Goal: Information Seeking & Learning: Learn about a topic

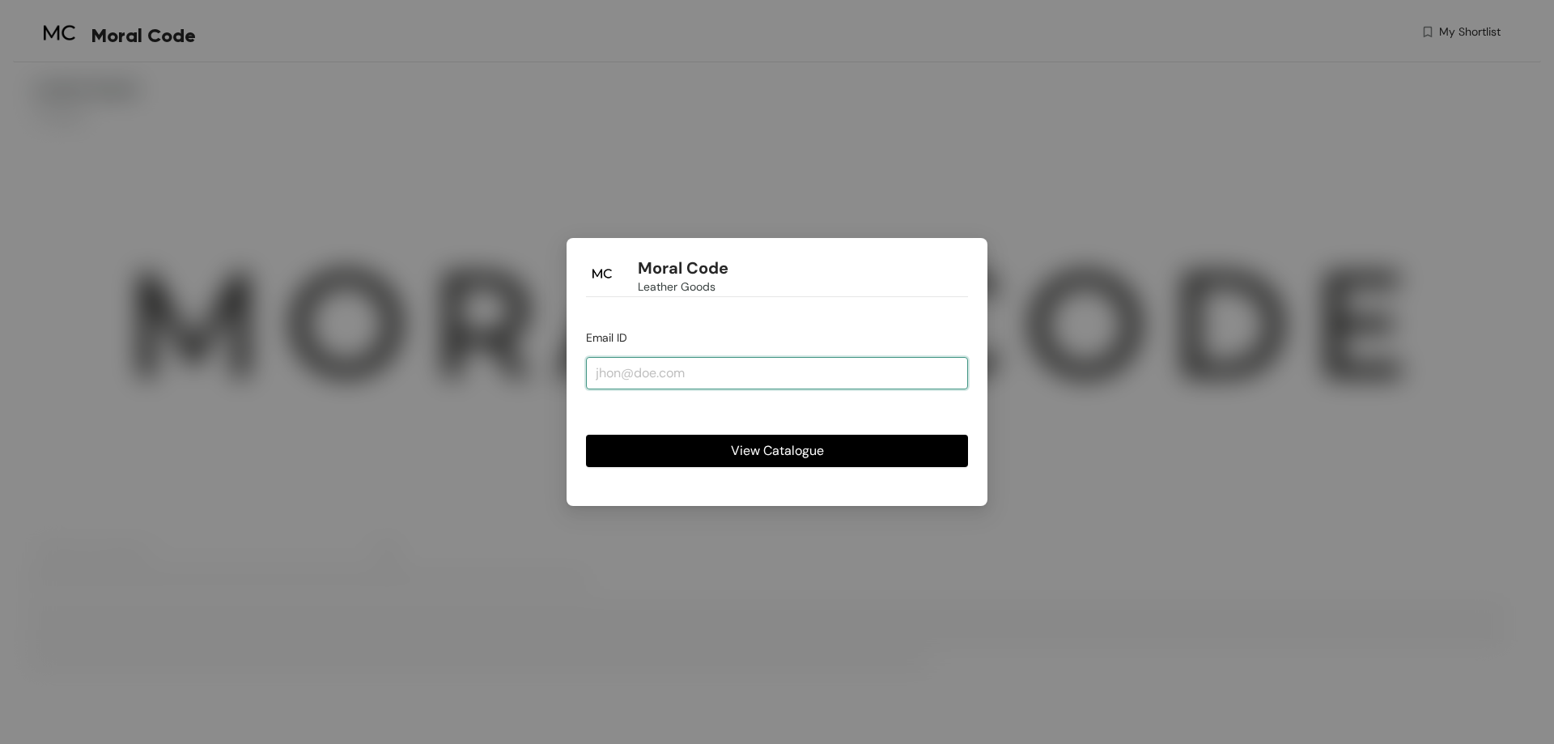
click at [674, 365] on input "email" at bounding box center [777, 373] width 382 height 32
type input "[EMAIL_ADDRESS][DOMAIN_NAME]"
click at [800, 436] on button "View Catalogue" at bounding box center [777, 451] width 382 height 32
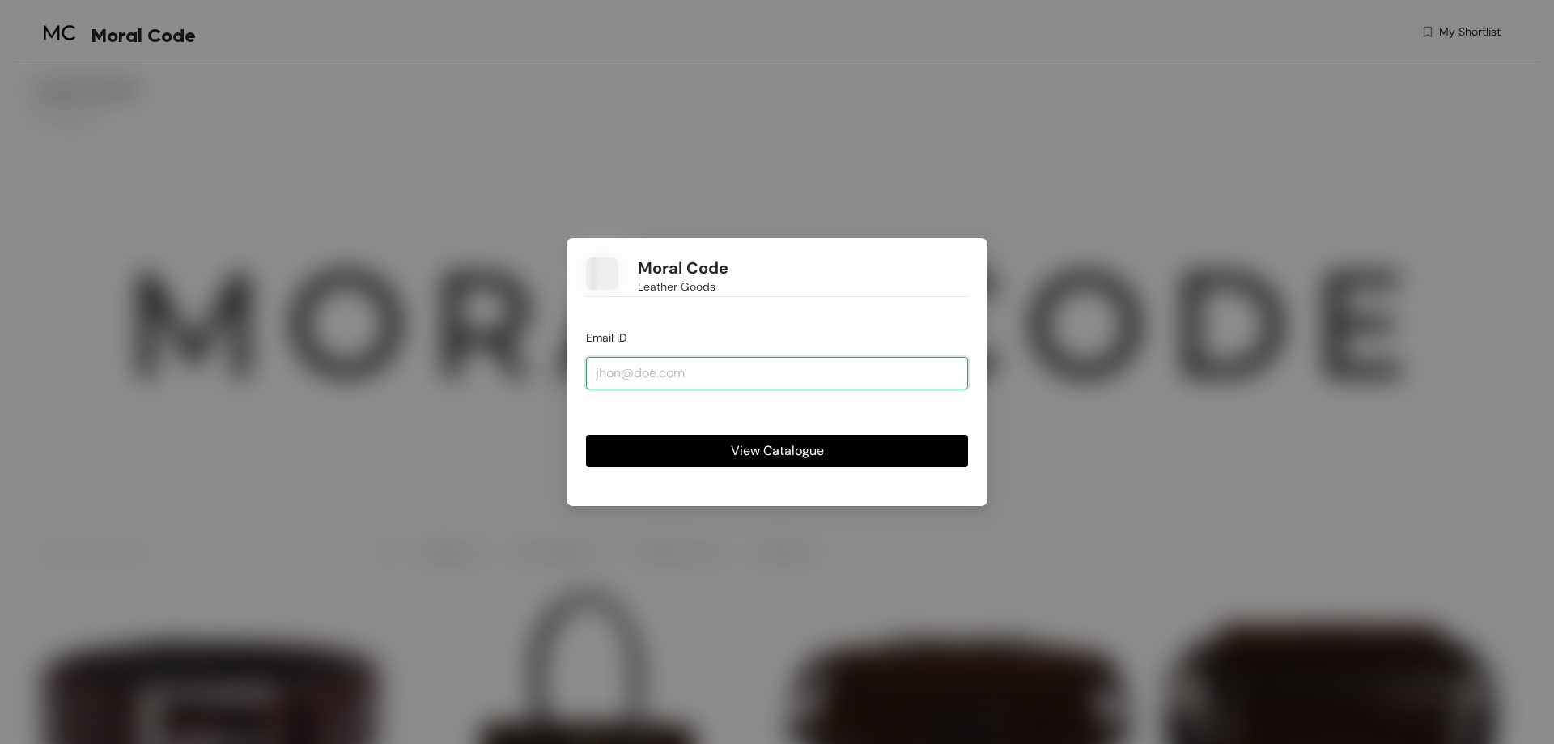
click at [600, 371] on input "email" at bounding box center [777, 373] width 382 height 32
type input "[EMAIL_ADDRESS][DOMAIN_NAME]"
click at [701, 440] on button "View Catalogue" at bounding box center [777, 451] width 382 height 32
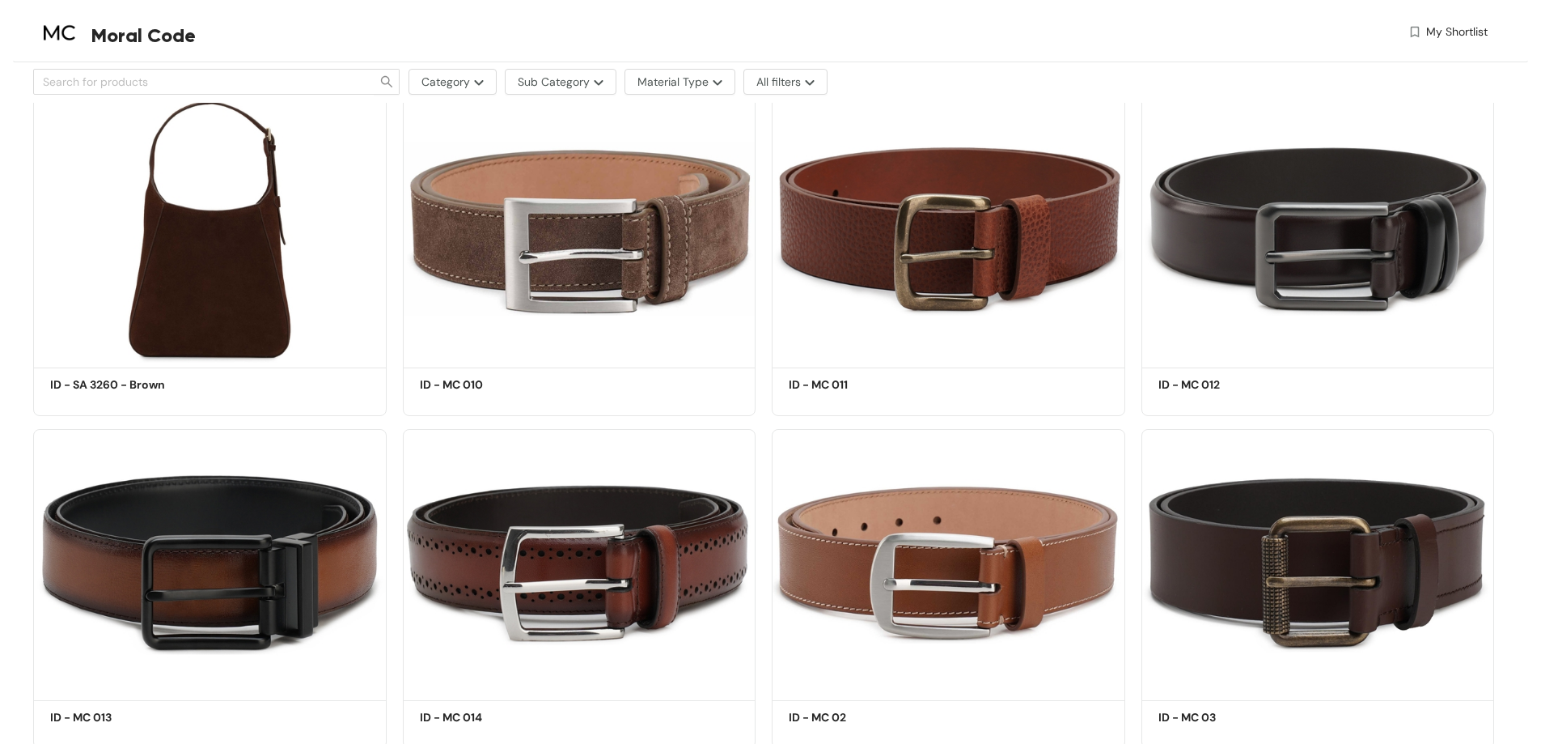
scroll to position [2104, 0]
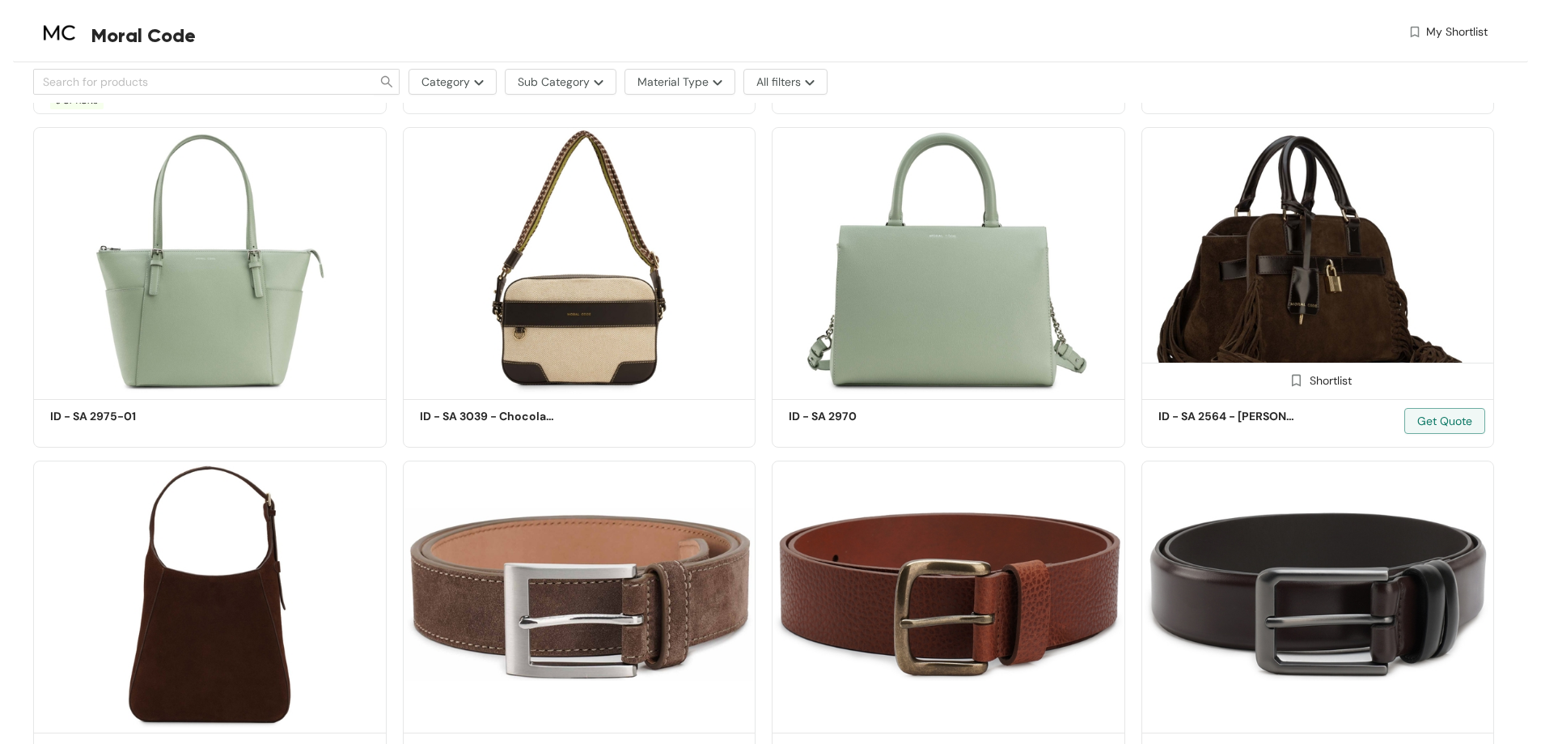
click at [1238, 292] on img at bounding box center [1319, 260] width 354 height 267
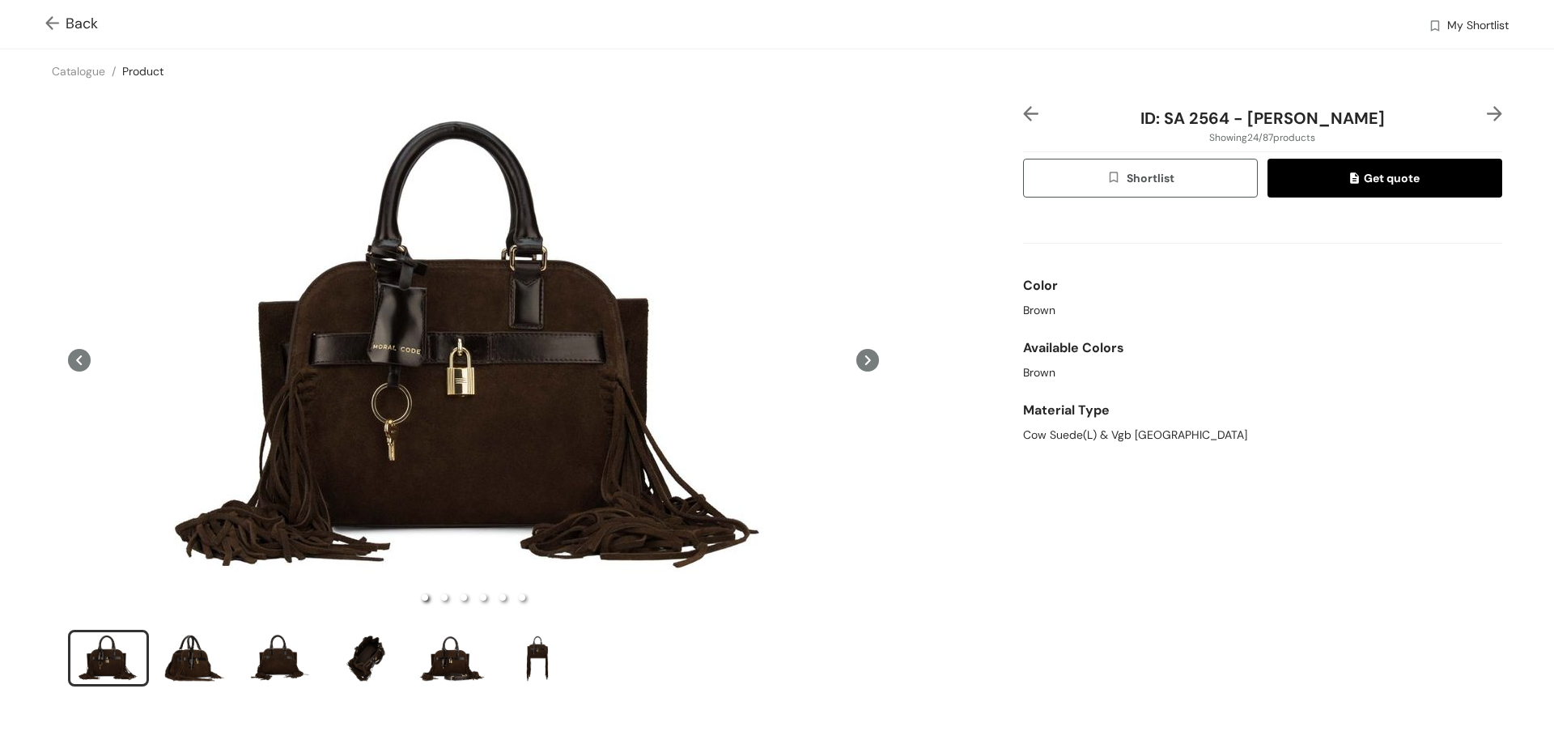
click at [857, 364] on icon at bounding box center [867, 360] width 23 height 23
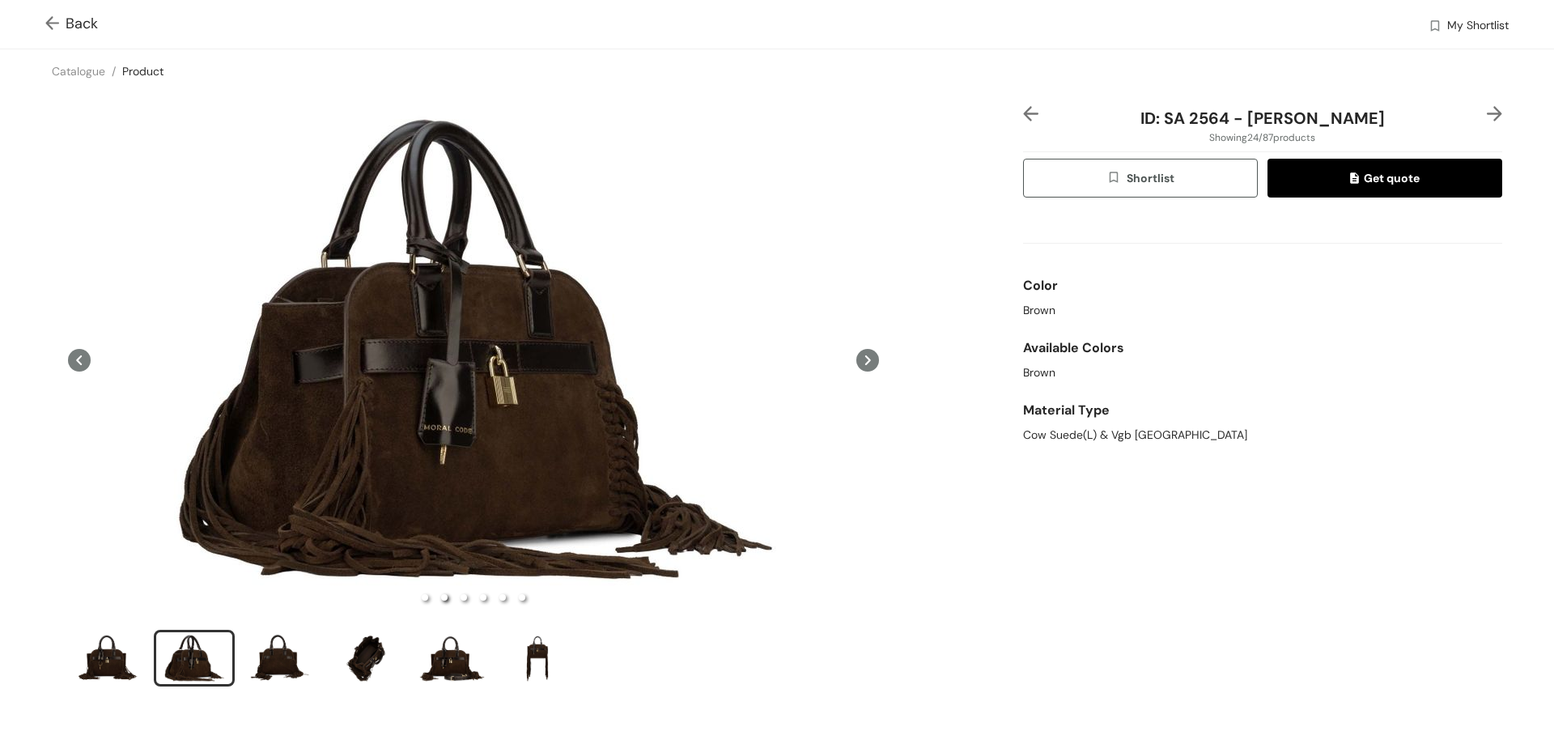
click at [857, 364] on icon at bounding box center [867, 360] width 23 height 23
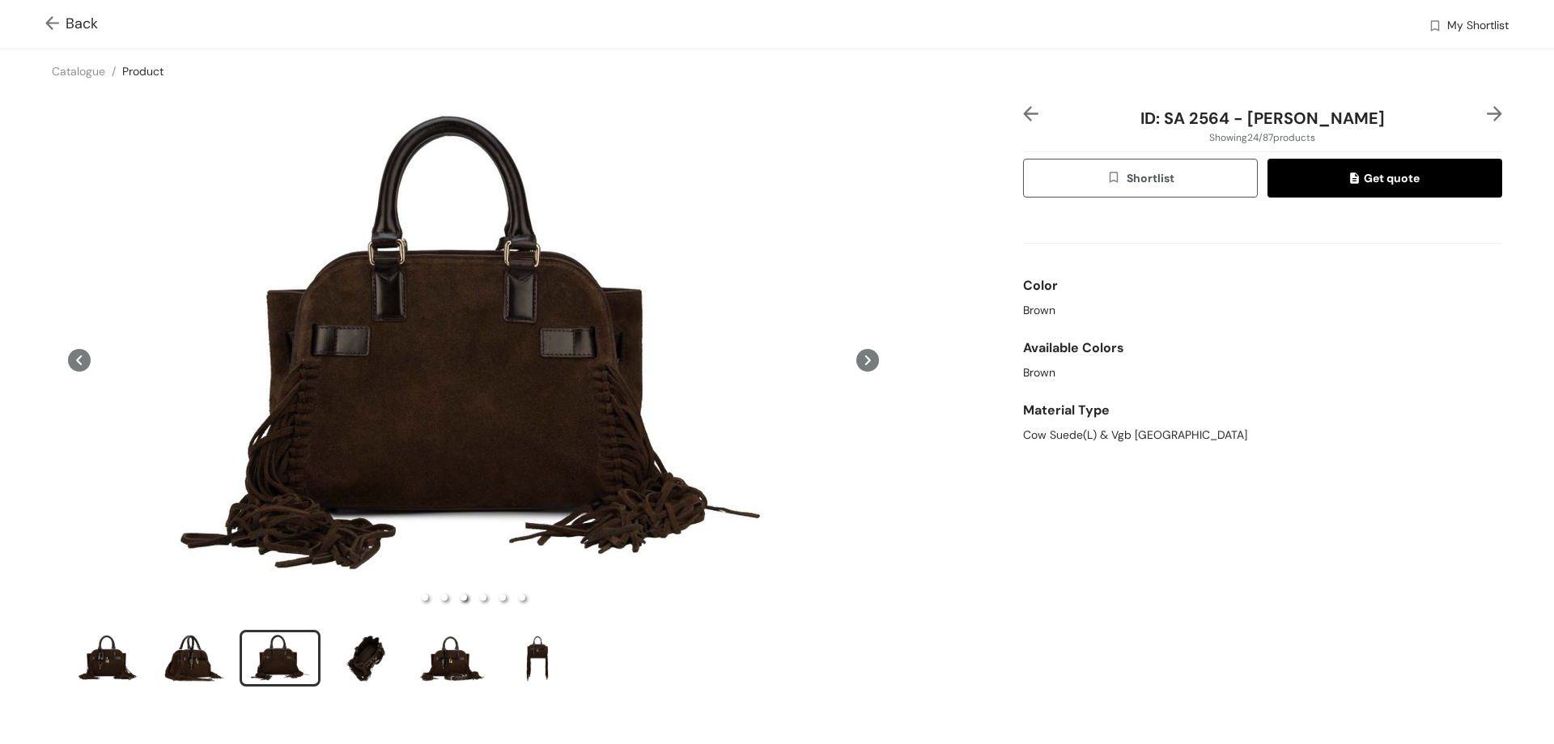
click at [857, 364] on icon at bounding box center [867, 360] width 23 height 23
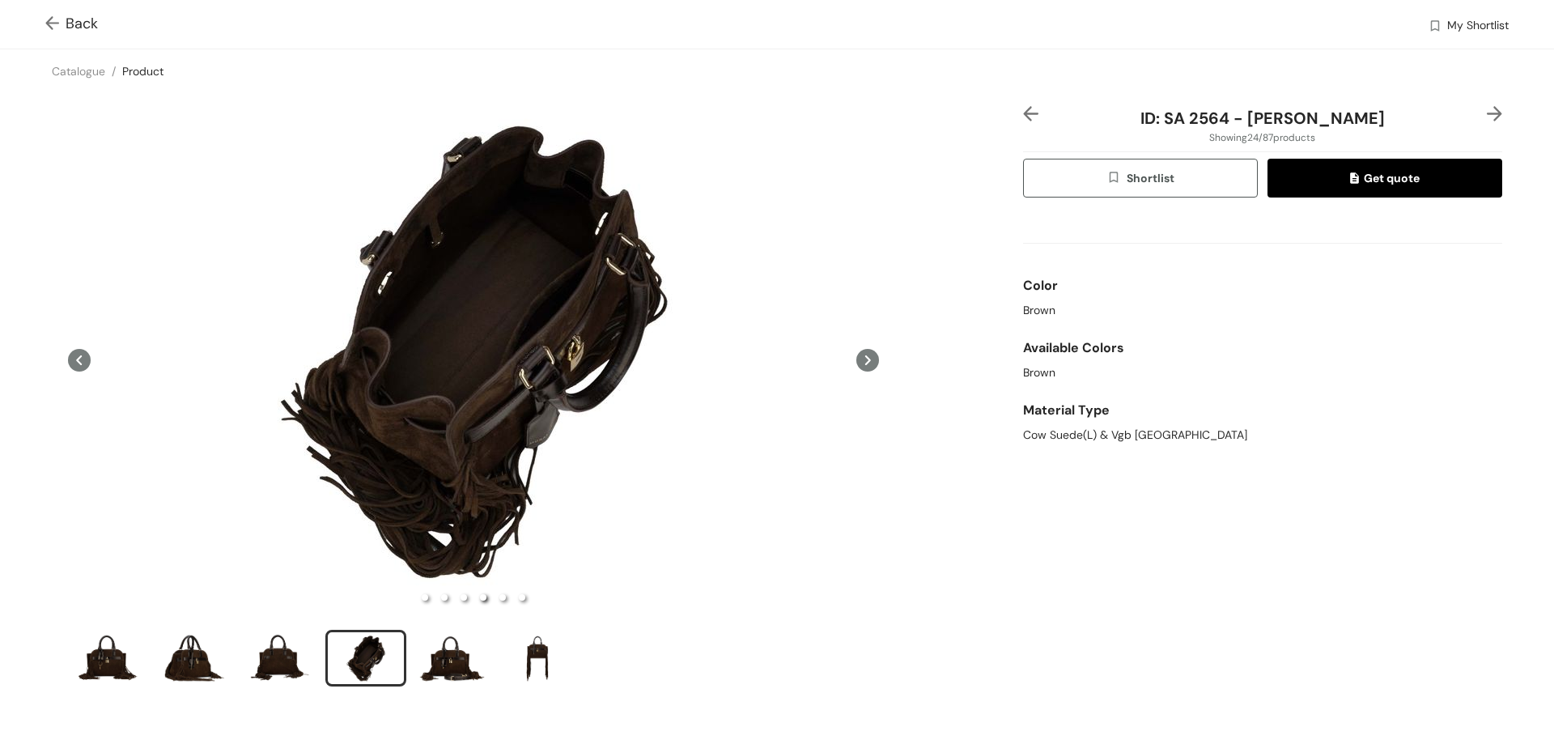
click at [857, 364] on icon at bounding box center [867, 360] width 23 height 23
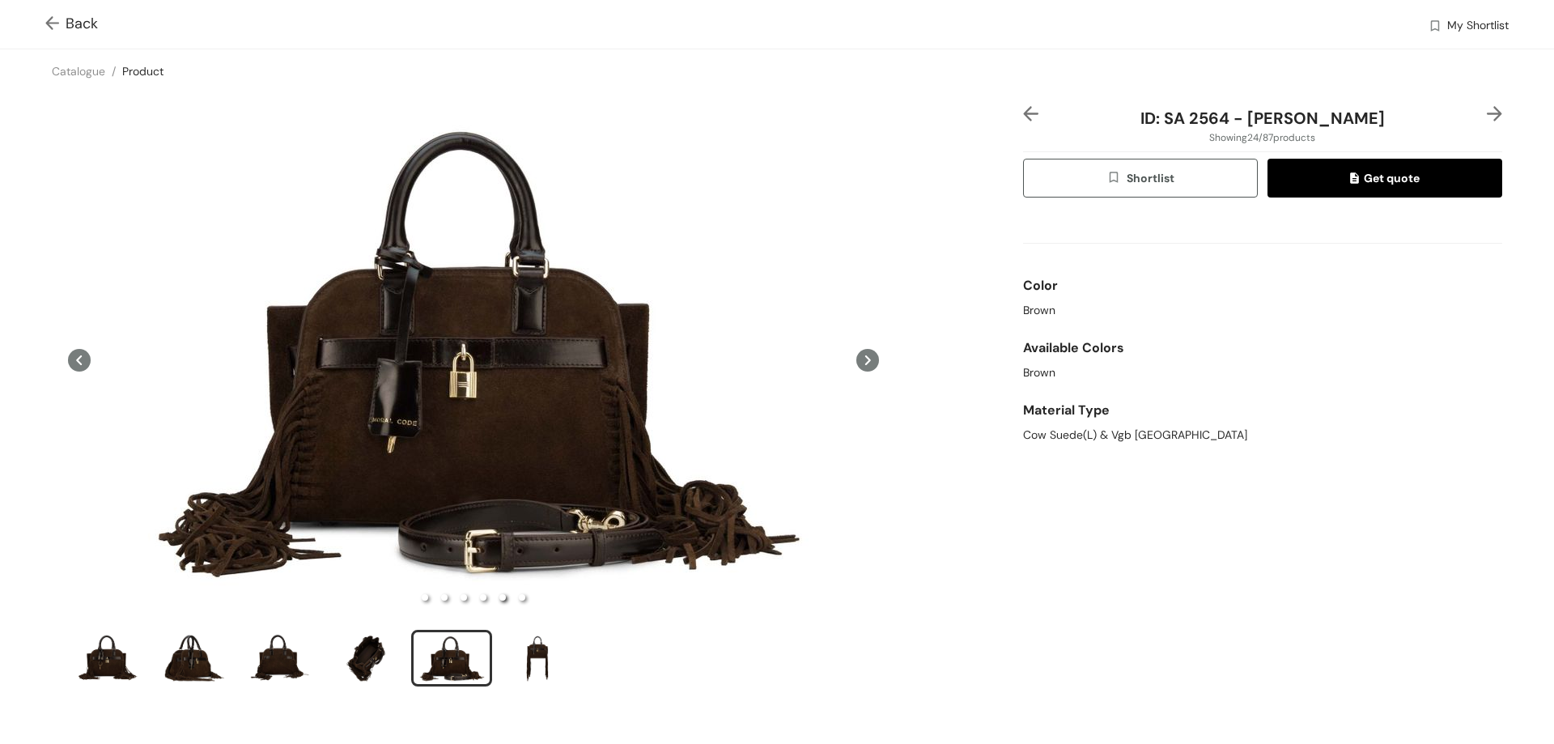
click at [857, 364] on icon at bounding box center [867, 360] width 23 height 23
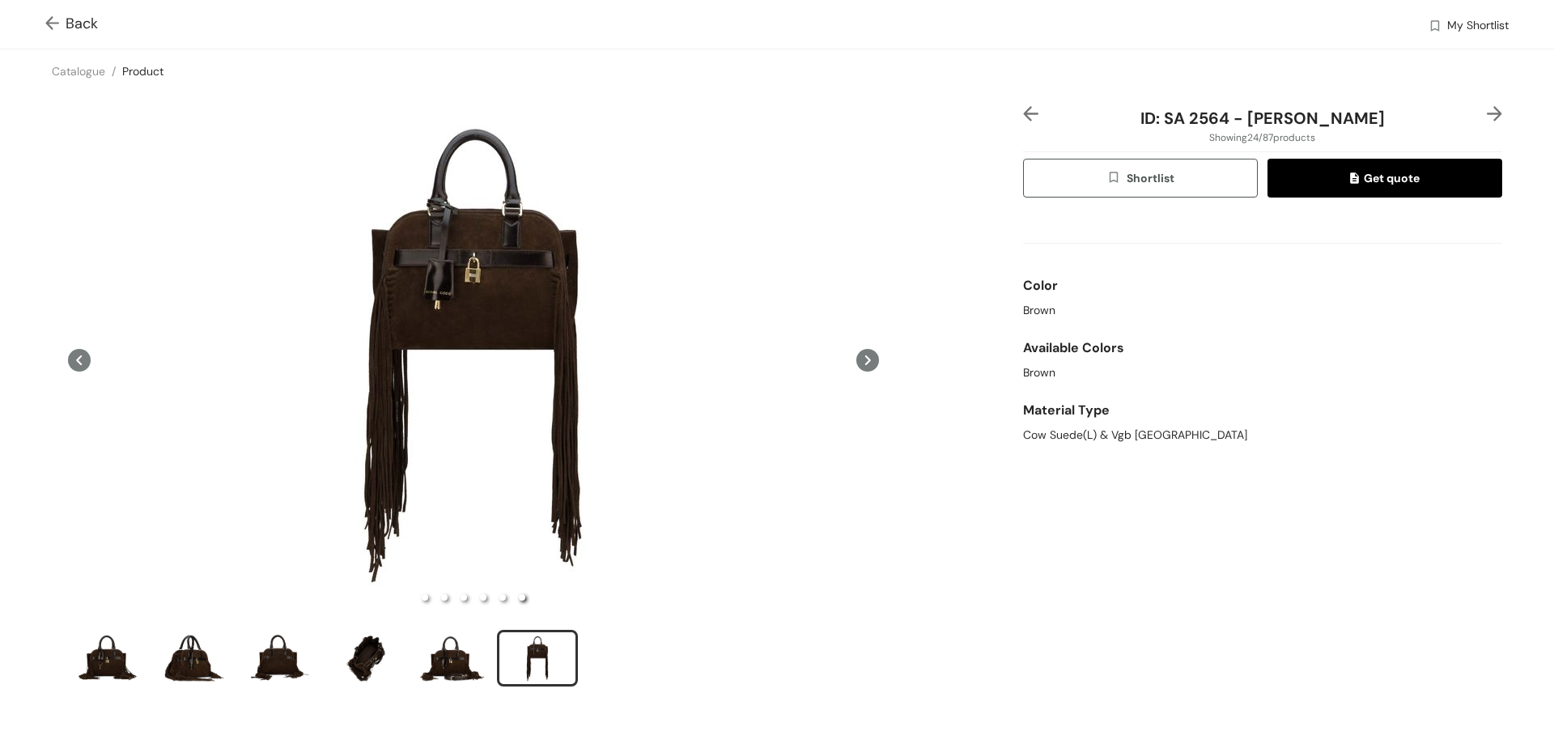
click at [49, 21] on img at bounding box center [55, 24] width 20 height 17
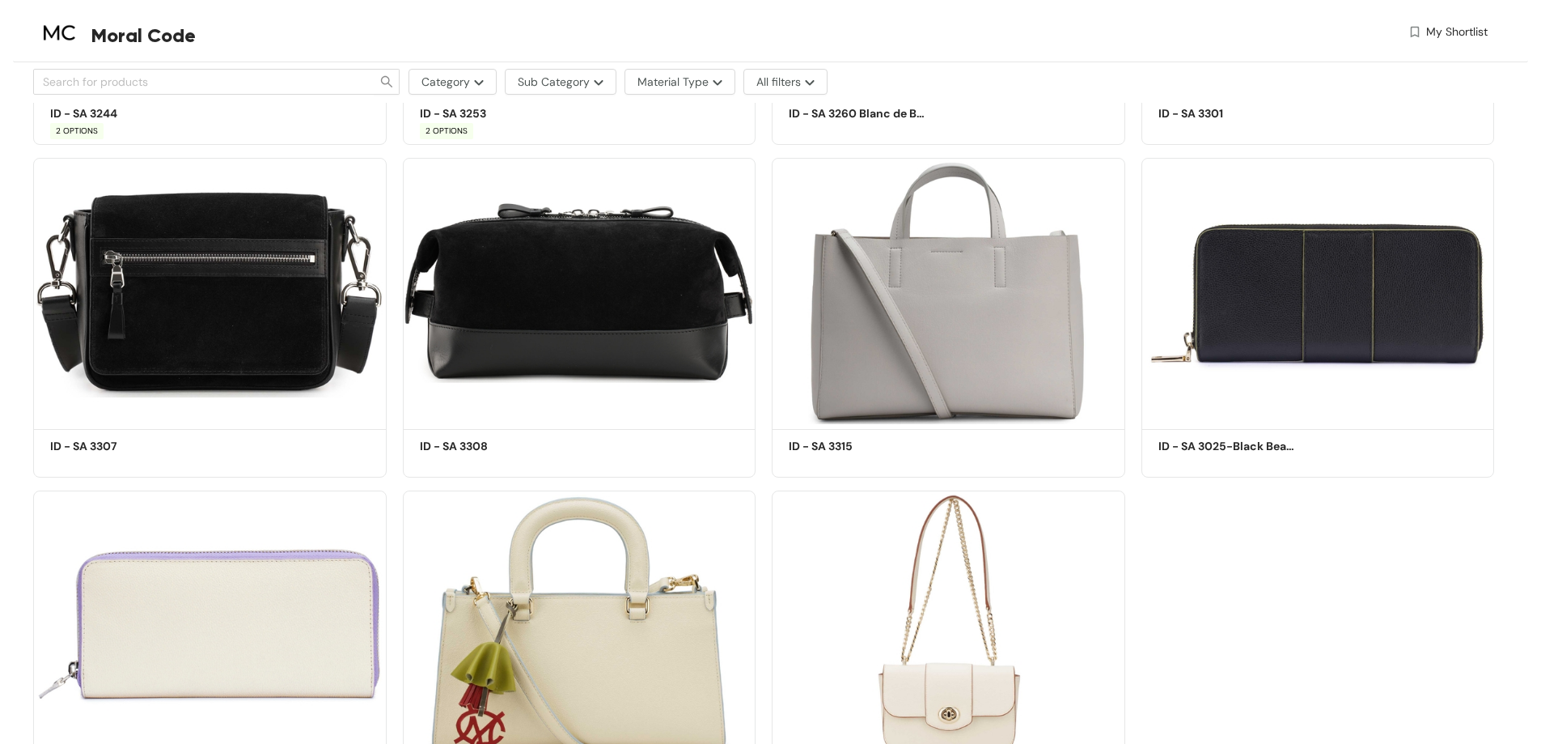
scroll to position [7188, 0]
